Goal: Task Accomplishment & Management: Use online tool/utility

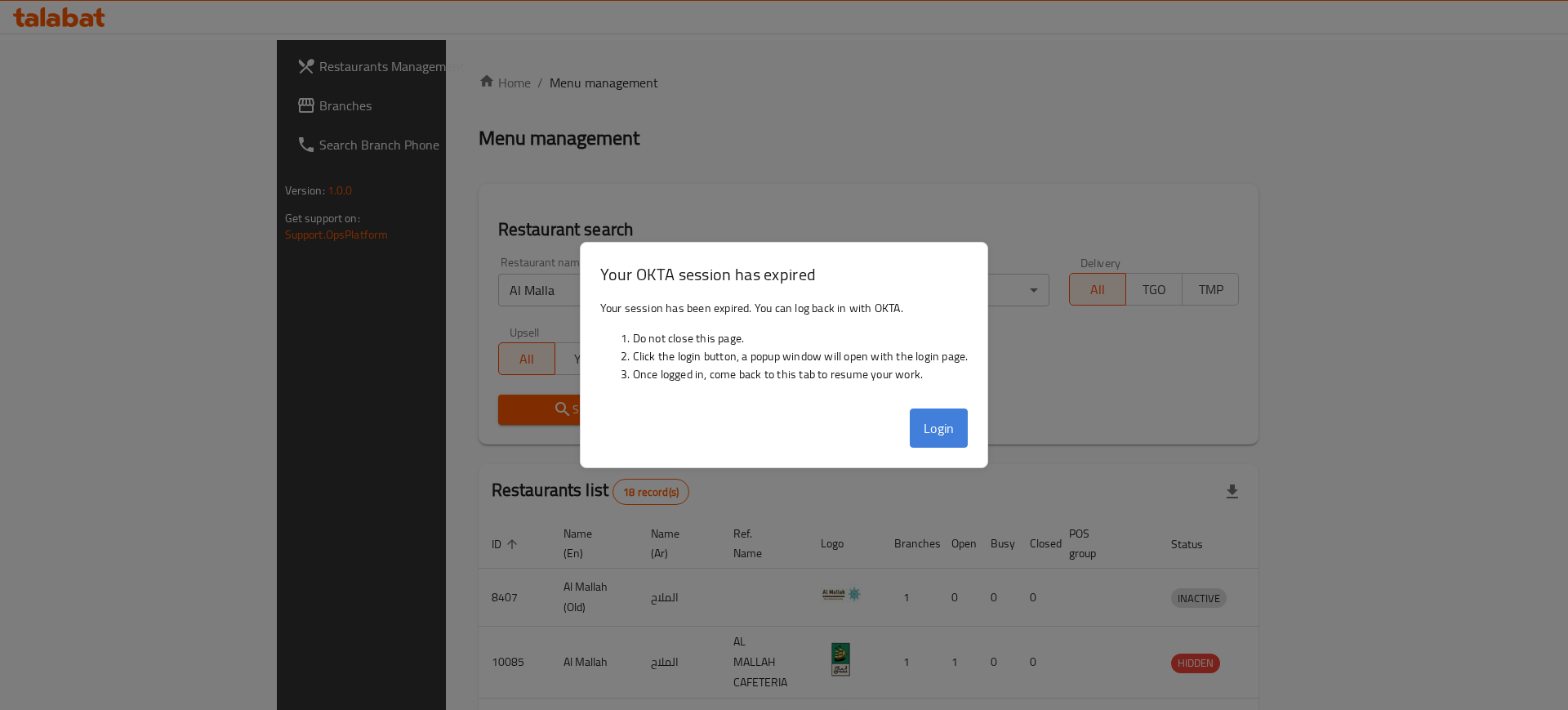
click at [954, 420] on button "Login" at bounding box center [939, 428] width 59 height 39
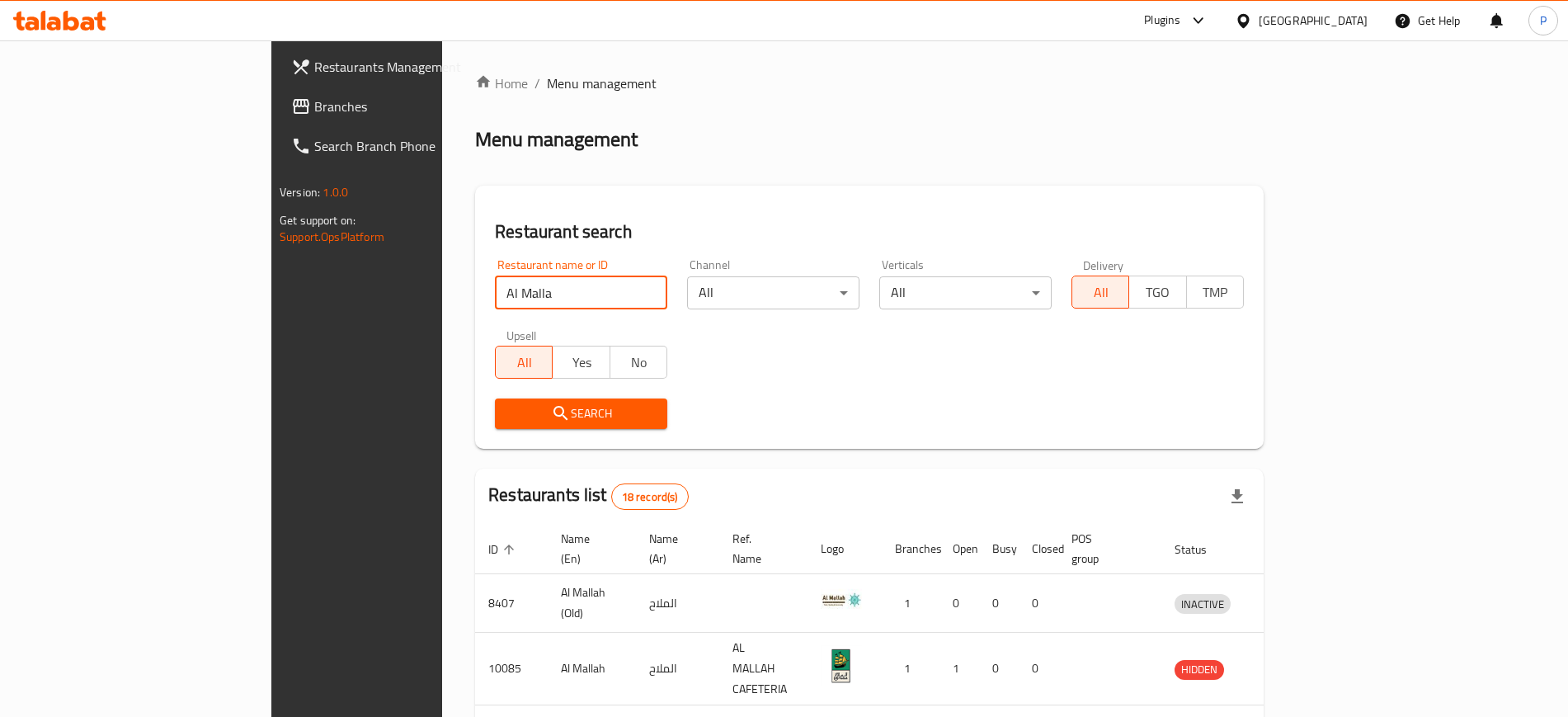
click at [526, 307] on input "Al Malla" at bounding box center [582, 292] width 173 height 33
paste input "Biryani Corner"
type input "Biryani Corner"
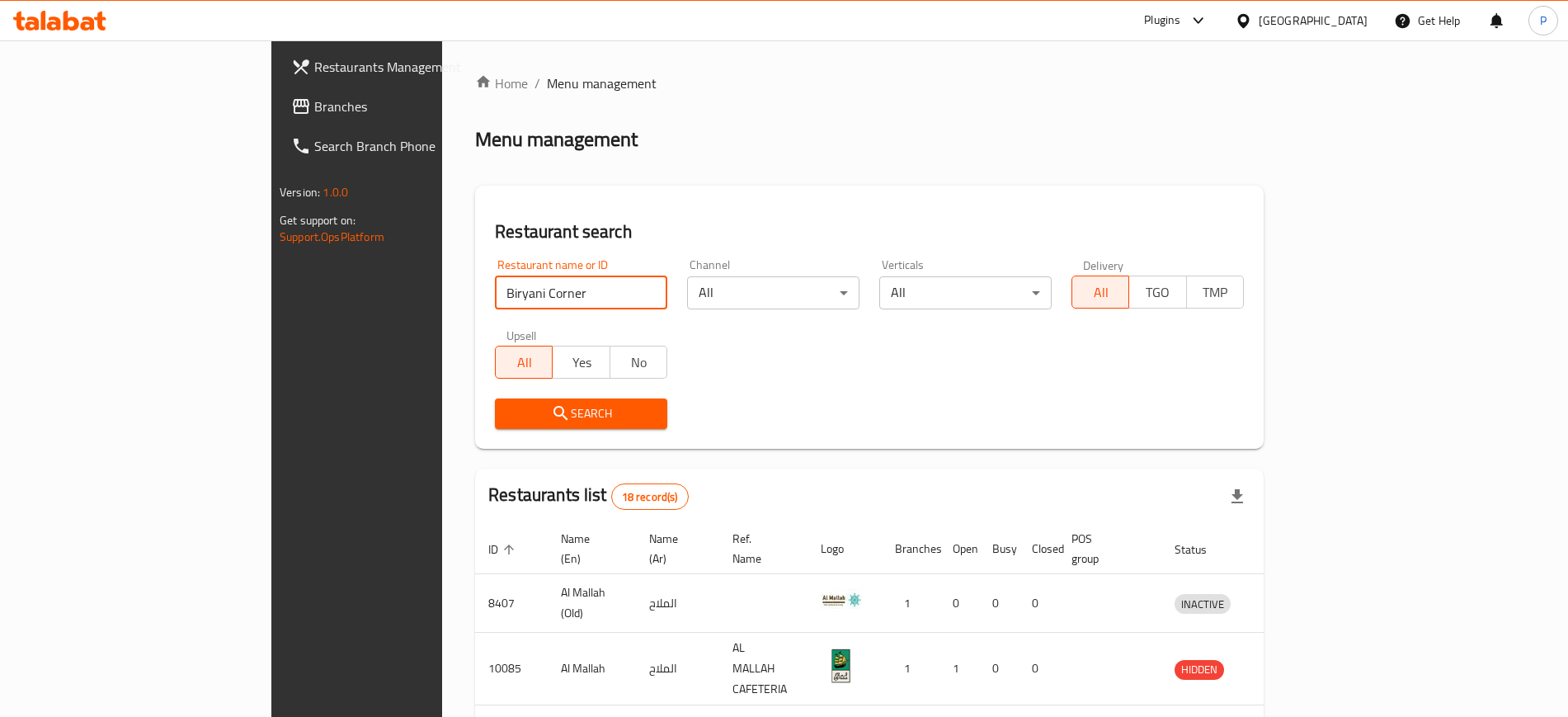
click button "Search" at bounding box center [582, 414] width 173 height 30
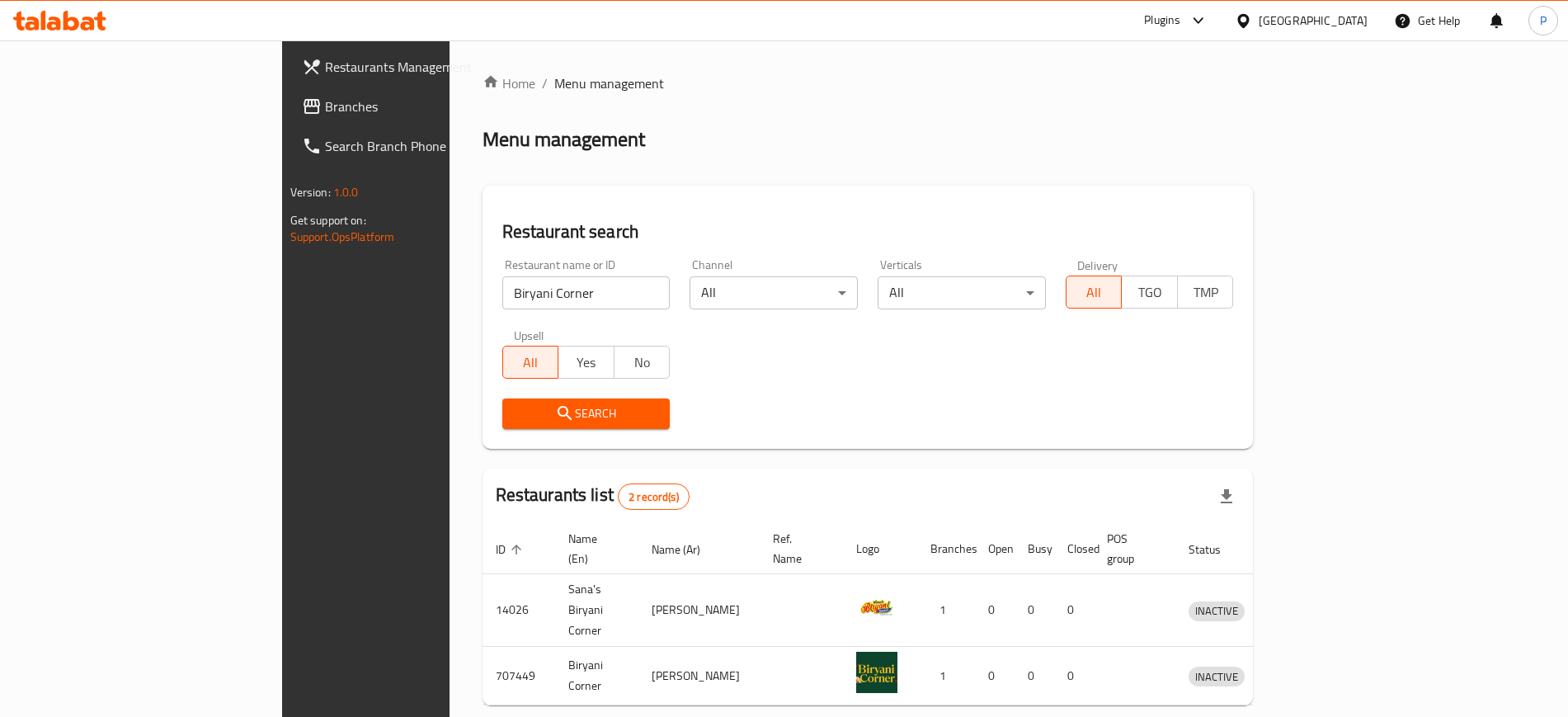
click at [1264, 601] on td "INACTIVE" at bounding box center [1219, 610] width 89 height 73
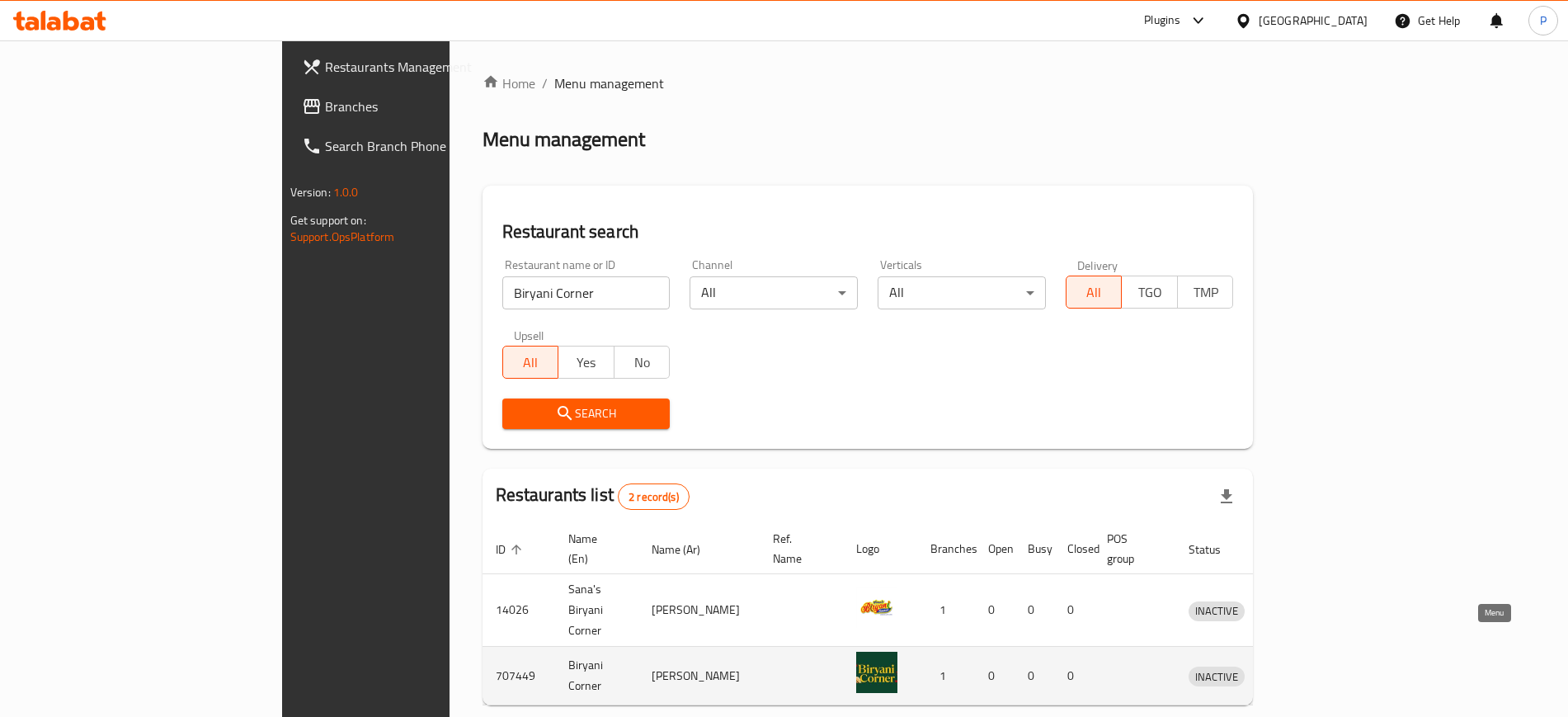
click at [1297, 665] on icon "enhanced table" at bounding box center [1287, 675] width 19 height 19
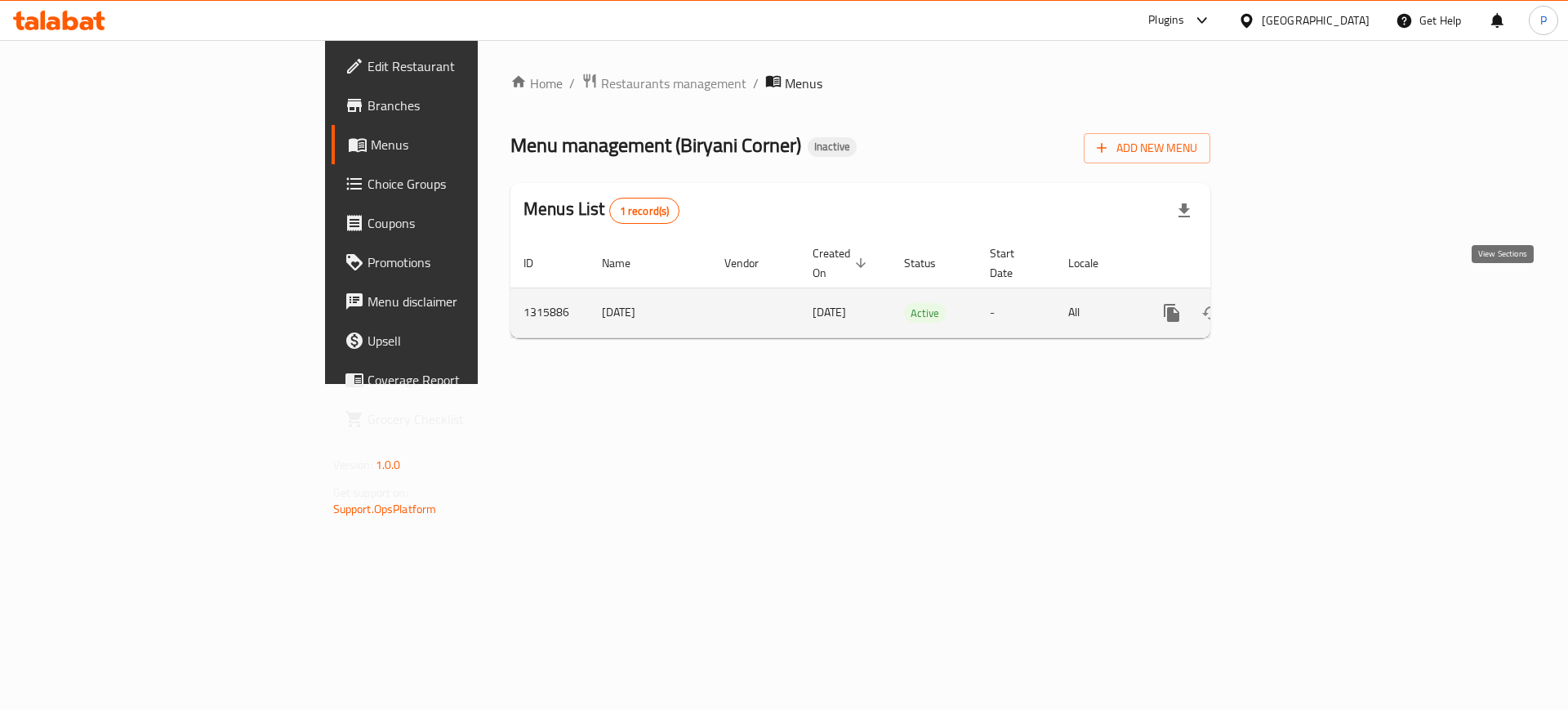
click at [1300, 303] on icon "enhanced table" at bounding box center [1290, 312] width 19 height 19
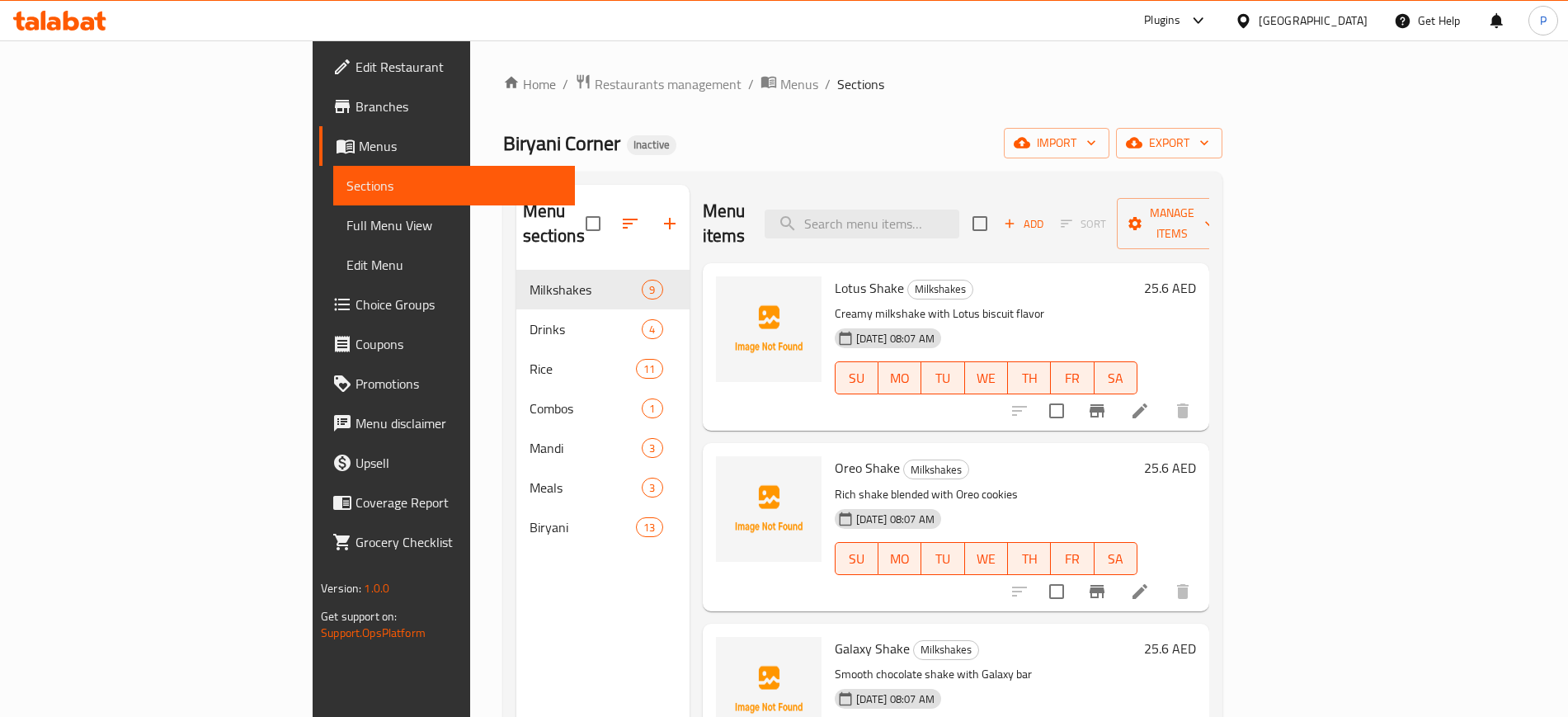
click at [662, 146] on div "Biryani Corner Inactive import export" at bounding box center [862, 143] width 719 height 30
click at [1100, 140] on icon "button" at bounding box center [1090, 142] width 16 height 16
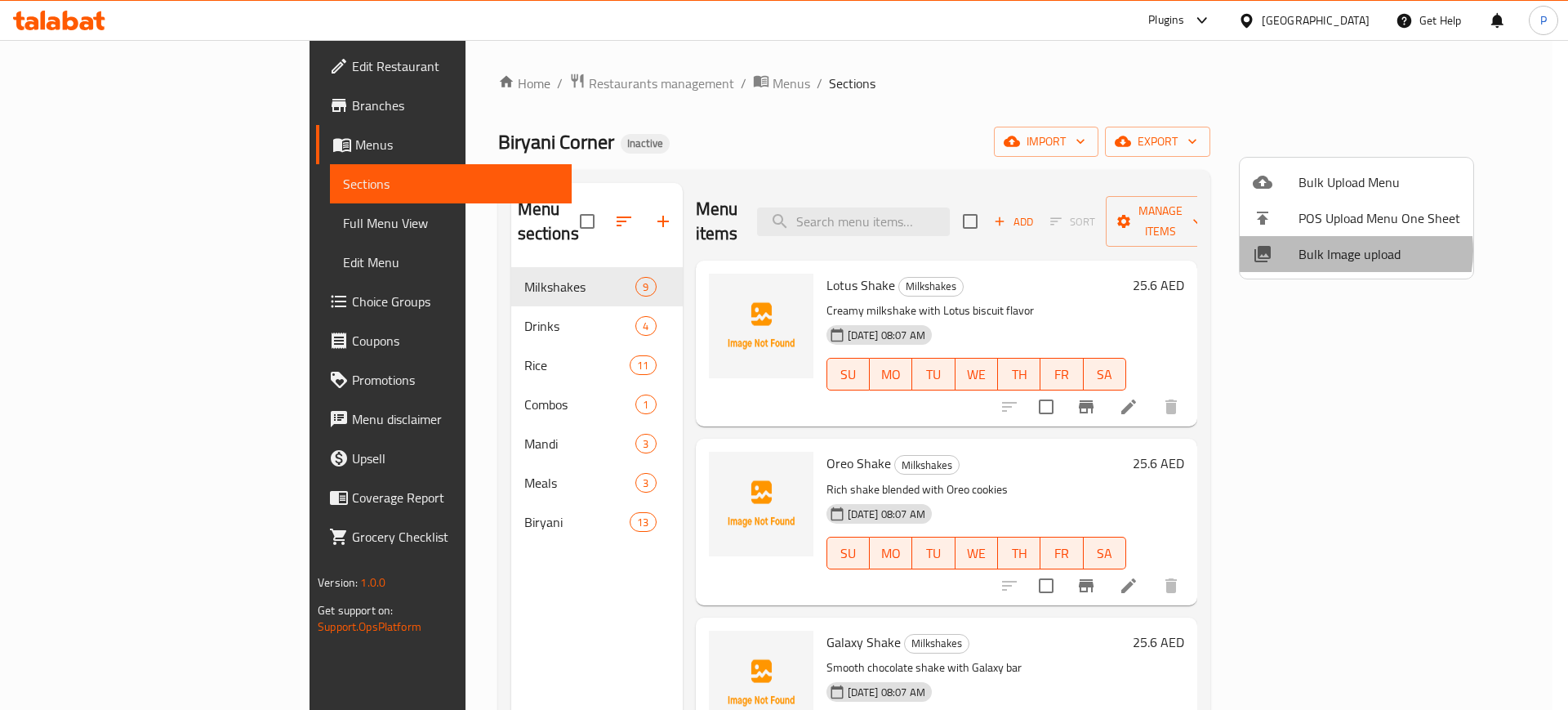
click at [1344, 251] on span "Bulk Image upload" at bounding box center [1379, 253] width 162 height 19
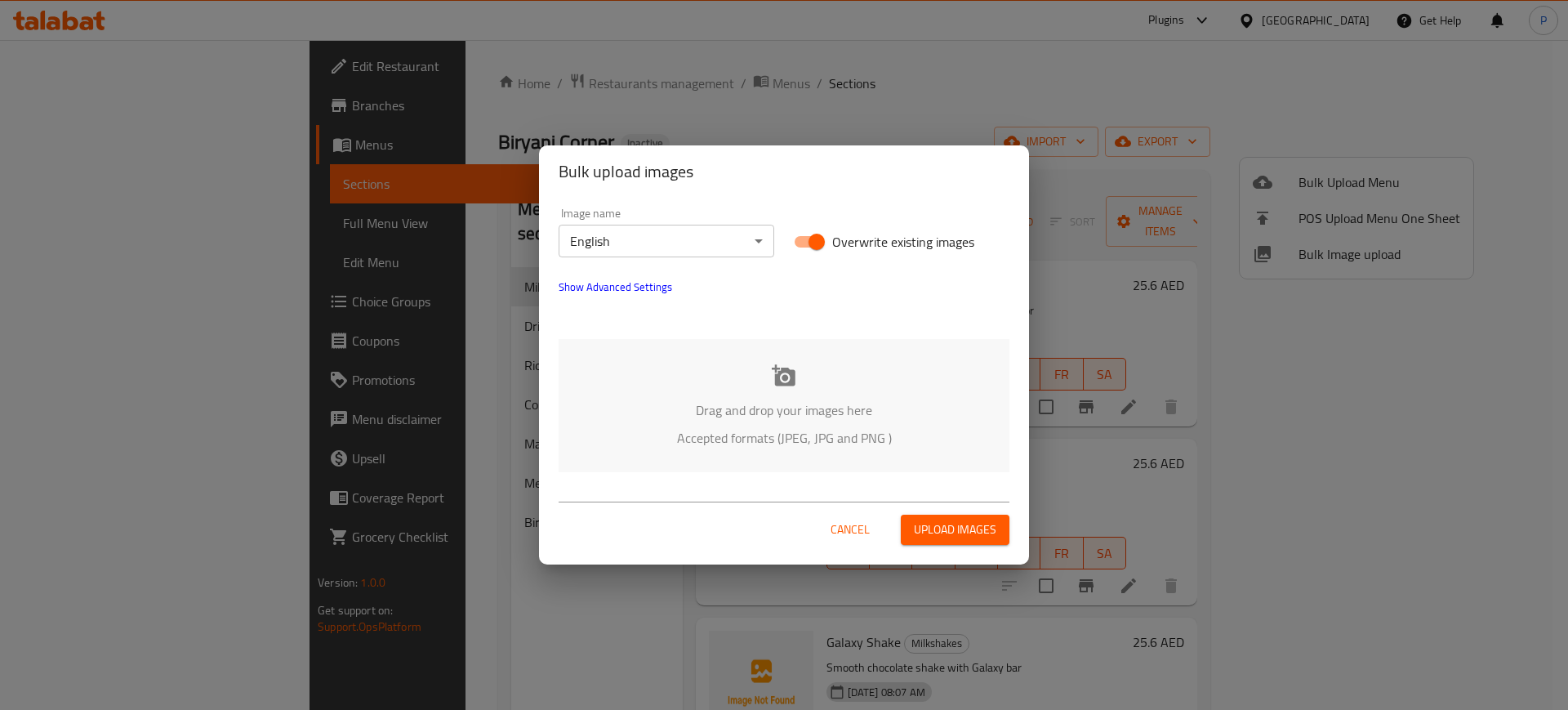
click at [875, 339] on div "Drag and drop your images here Accepted formats (JPEG, JPG and PNG )" at bounding box center [784, 405] width 451 height 133
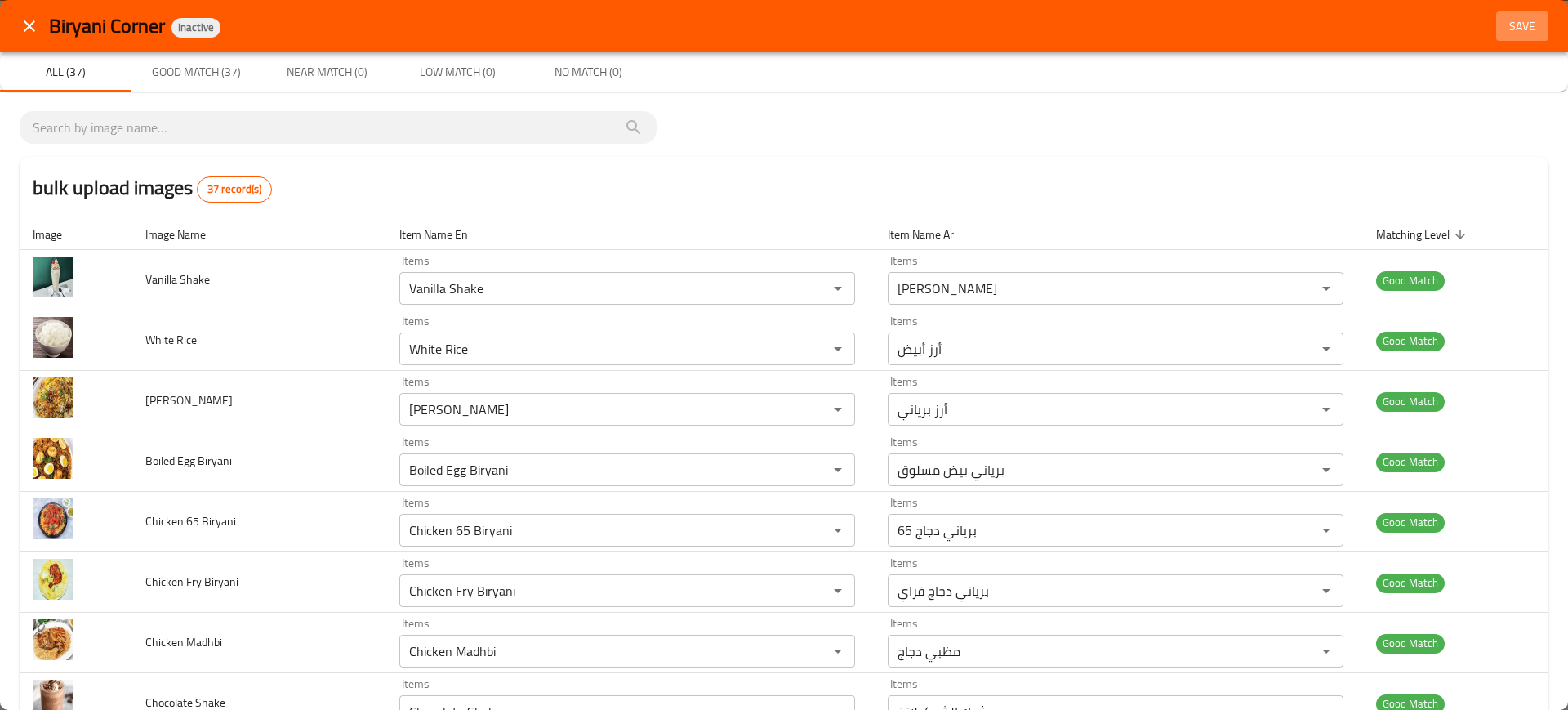
click at [1522, 28] on span "Save" at bounding box center [1522, 26] width 39 height 20
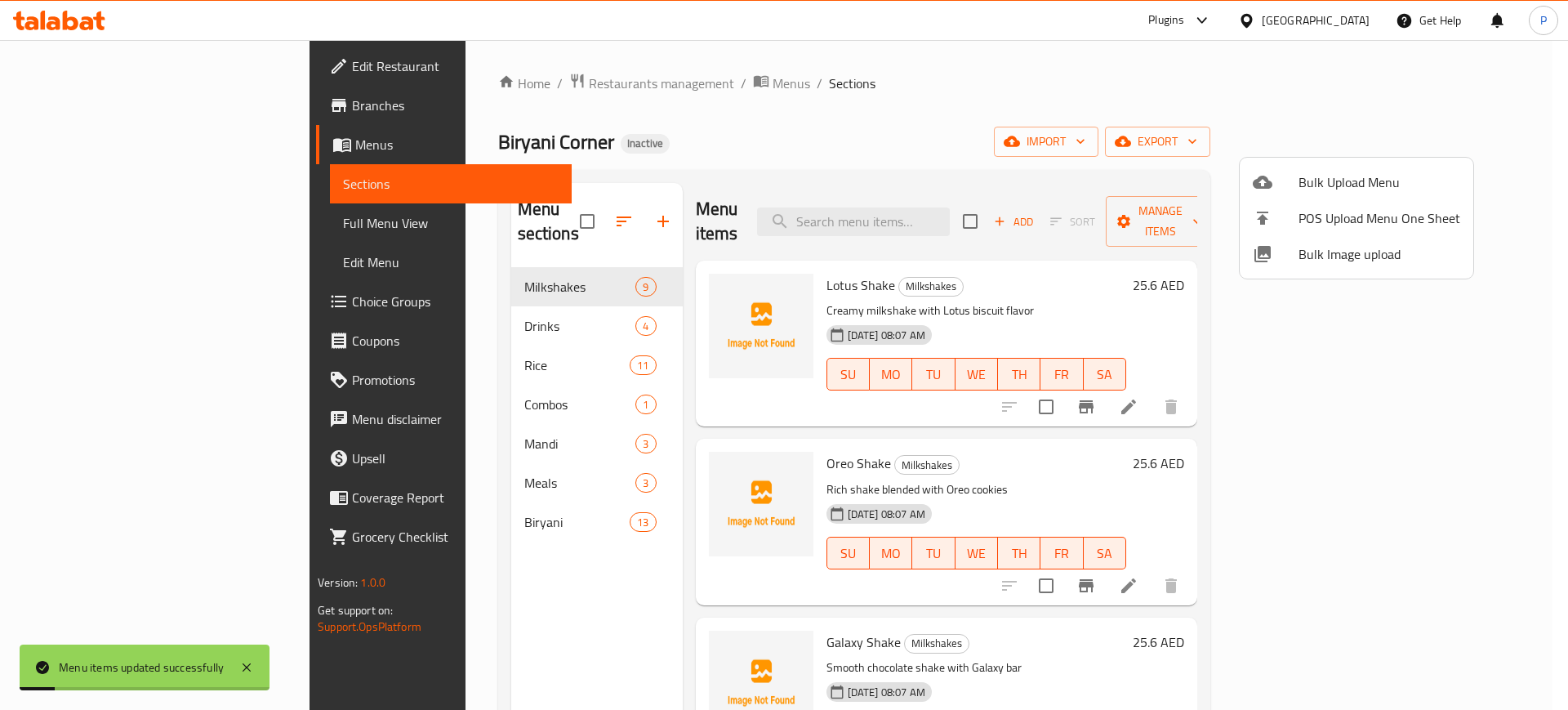
click at [502, 289] on div at bounding box center [784, 355] width 1568 height 710
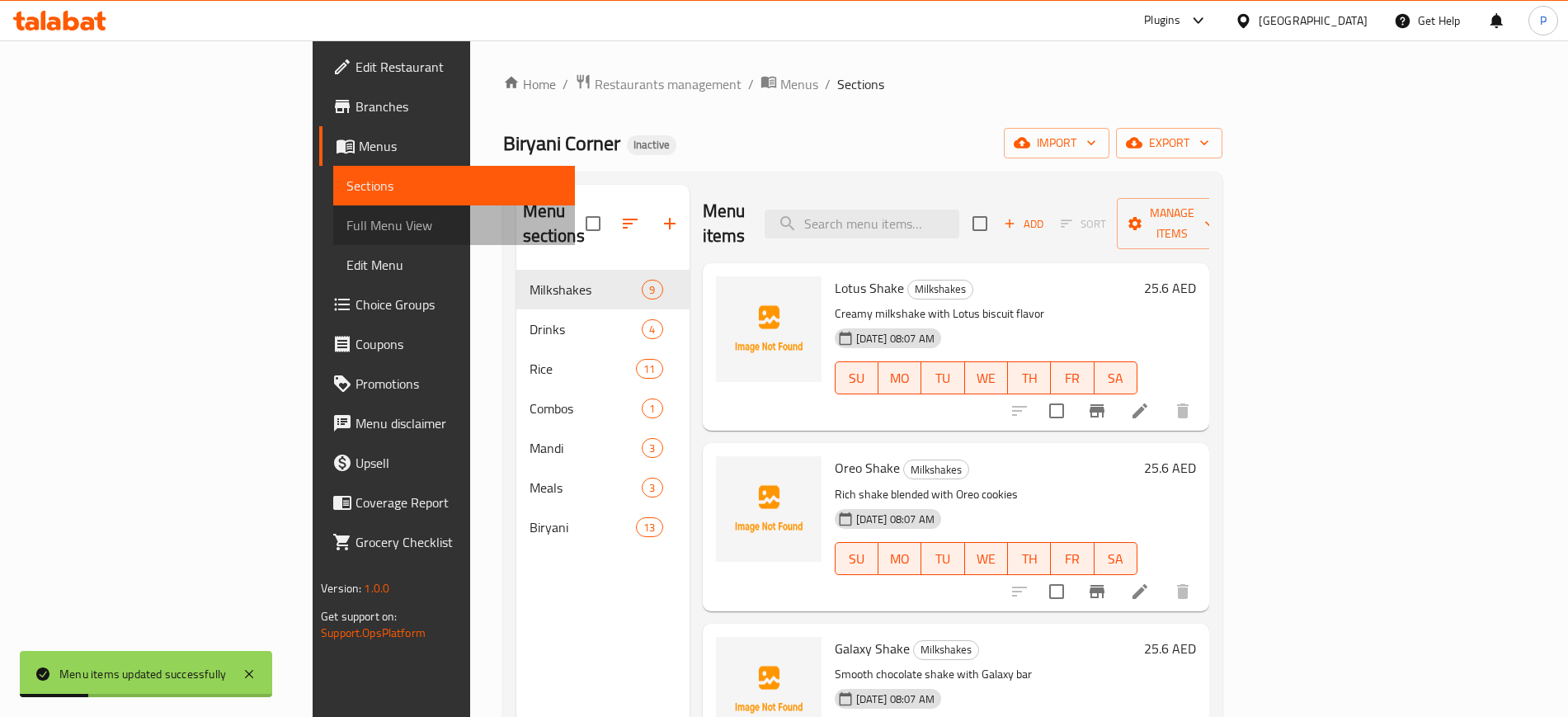
click at [346, 231] on span "Full Menu View" at bounding box center [453, 224] width 214 height 19
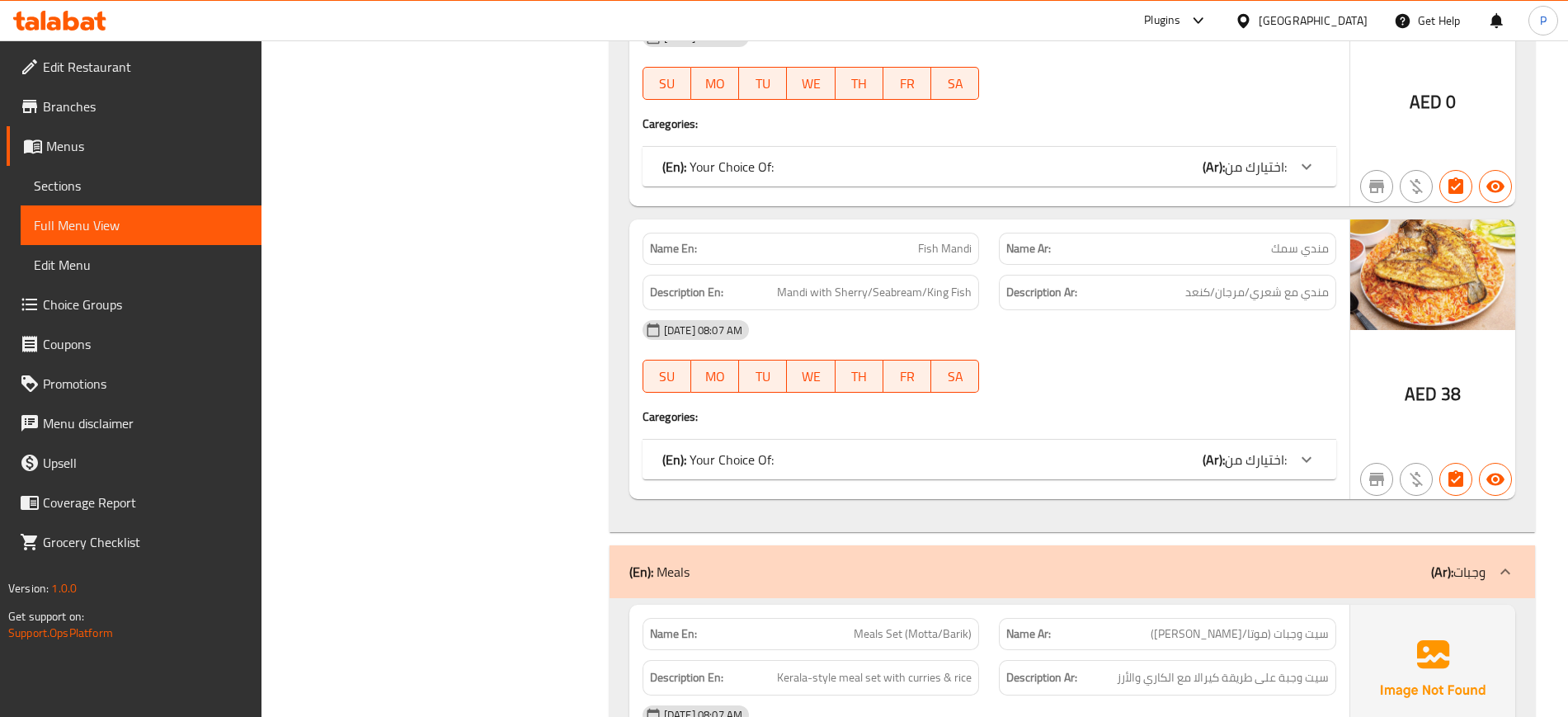
scroll to position [6444, 0]
